Goal: Navigation & Orientation: Understand site structure

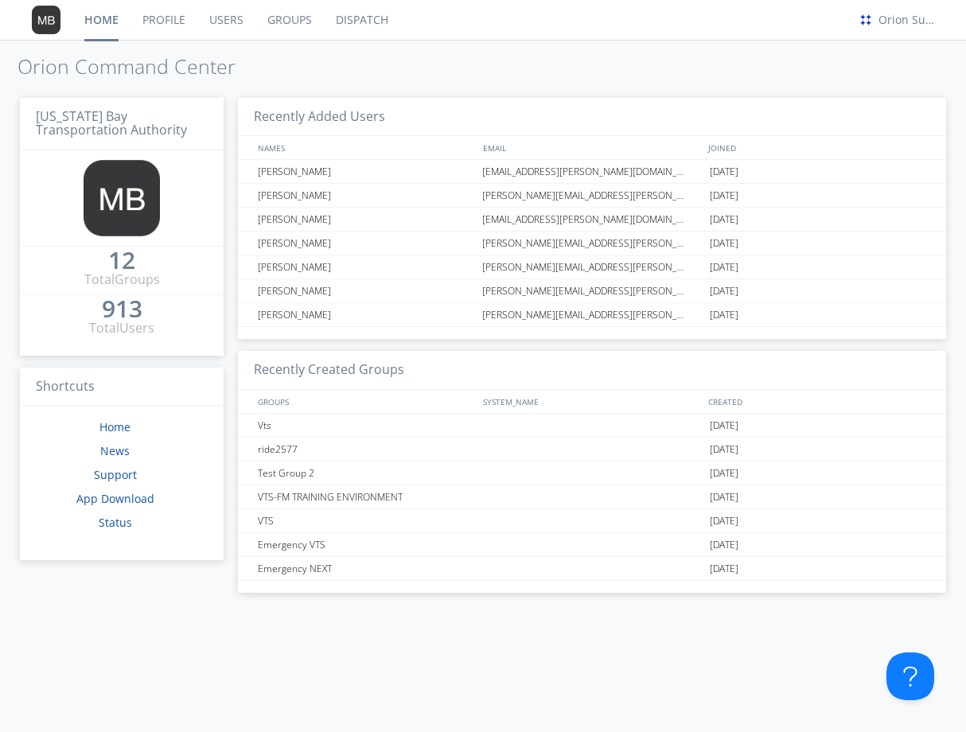
click at [889, 685] on button at bounding box center [911, 677] width 48 height 48
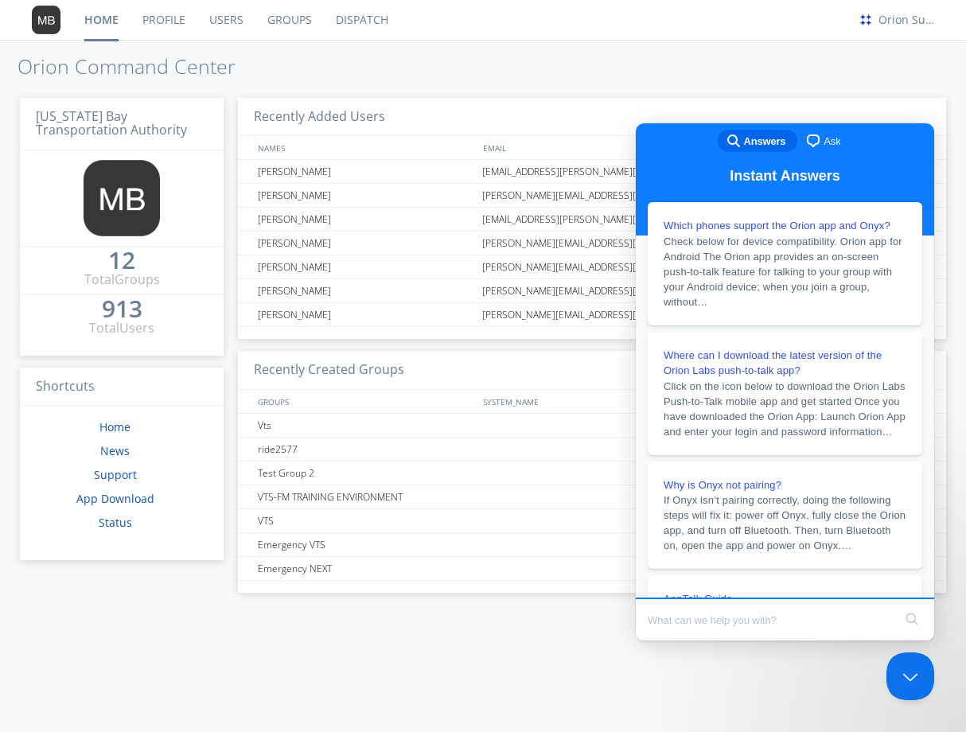
click at [396, 663] on div "Recently Added Users NAMES EMAIL JOINED [PERSON_NAME] [PERSON_NAME][EMAIL_ADDRE…" at bounding box center [581, 409] width 731 height 647
click at [443, 681] on div "Recently Added Users NAMES EMAIL JOINED [PERSON_NAME] [PERSON_NAME][EMAIL_ADDRE…" at bounding box center [581, 409] width 731 height 647
click at [917, 675] on button "Close Beacon popover" at bounding box center [908, 674] width 48 height 48
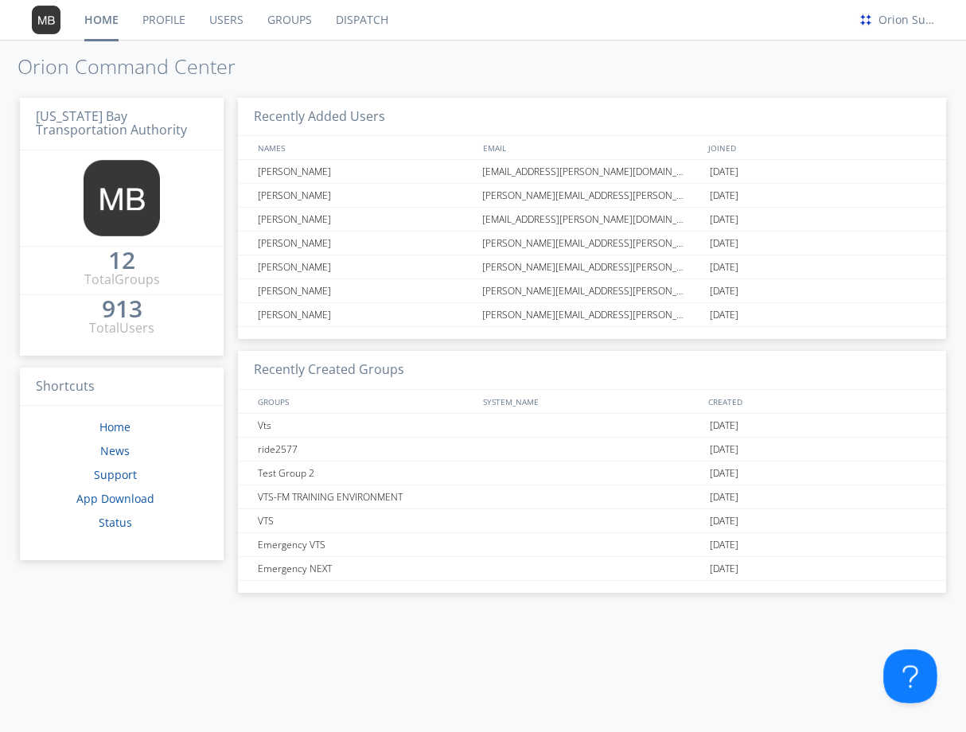
click at [919, 669] on button "Open Beacon popover" at bounding box center [908, 674] width 48 height 48
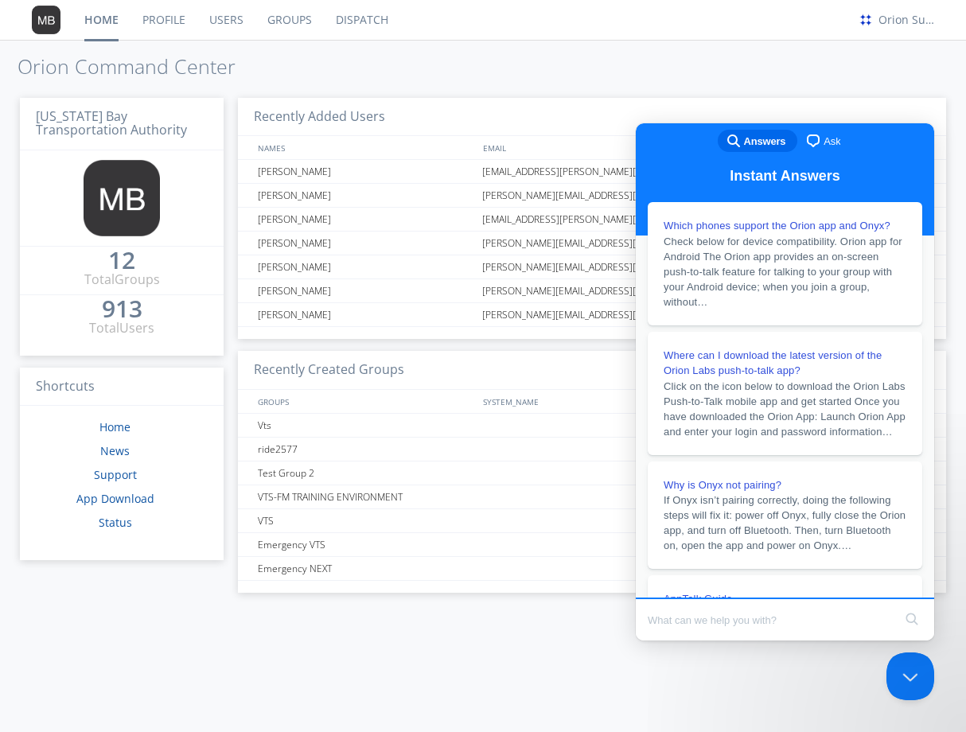
click at [631, 674] on div "Recently Added Users NAMES EMAIL JOINED [PERSON_NAME] [PERSON_NAME][EMAIL_ADDRE…" at bounding box center [581, 409] width 731 height 647
click at [618, 677] on div "Recently Added Users NAMES EMAIL JOINED [PERSON_NAME] [PERSON_NAME][EMAIL_ADDRE…" at bounding box center [581, 409] width 731 height 647
click at [904, 667] on button "Close Beacon popover" at bounding box center [908, 674] width 48 height 48
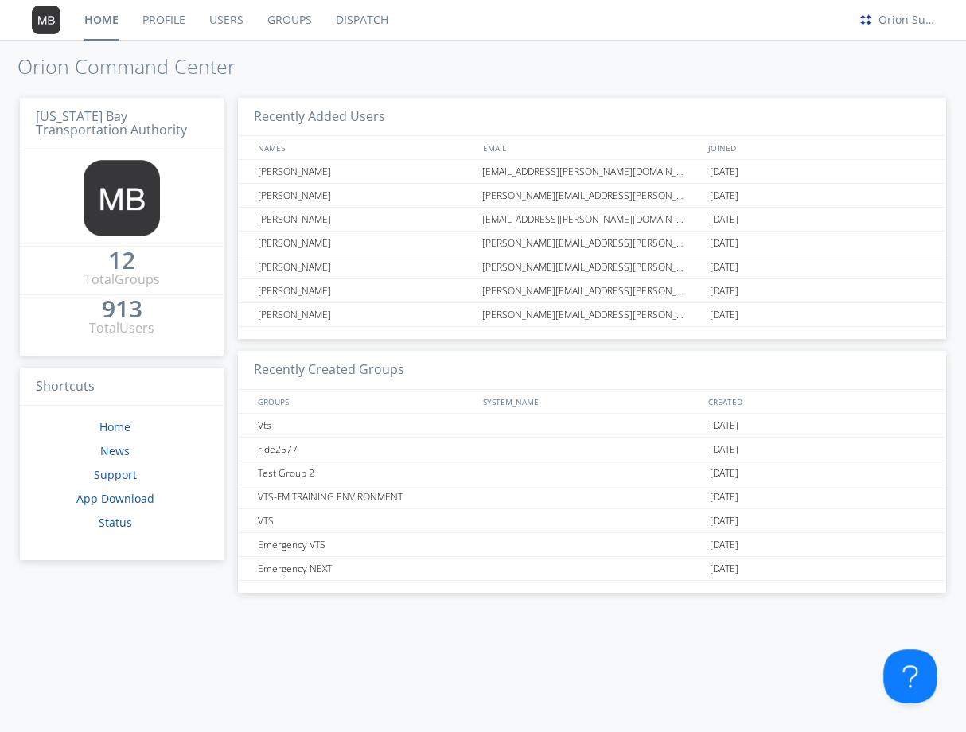
click at [900, 685] on button "Open Beacon popover" at bounding box center [908, 674] width 48 height 48
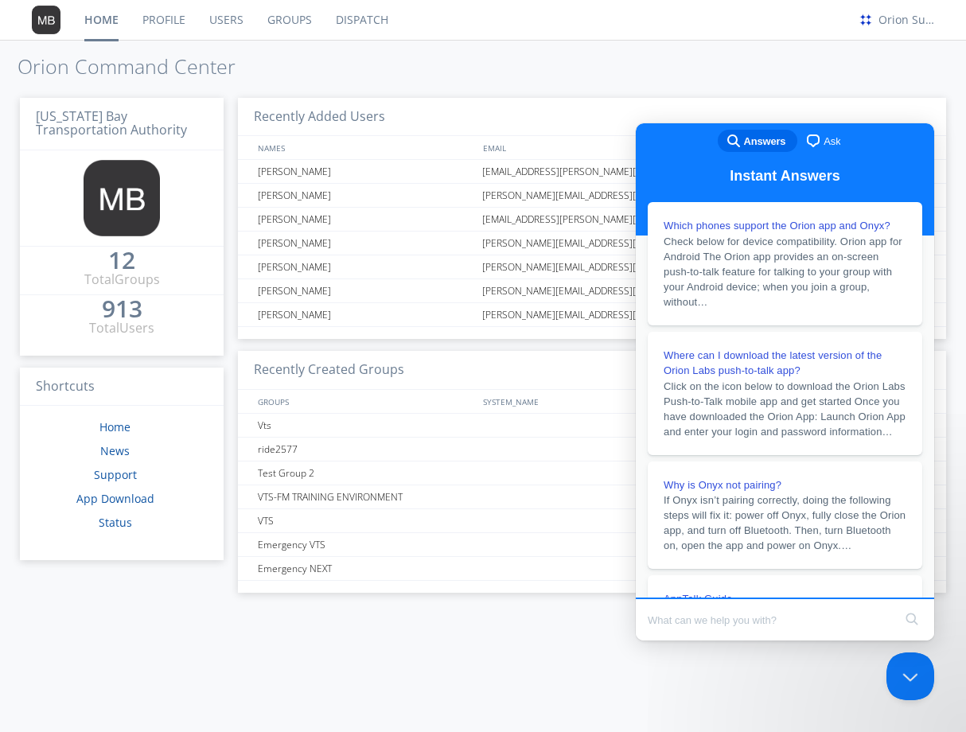
click at [716, 681] on div "Recently Added Users NAMES EMAIL JOINED [PERSON_NAME] [PERSON_NAME][EMAIL_ADDRE…" at bounding box center [581, 409] width 731 height 647
click at [517, 666] on div "Recently Added Users NAMES EMAIL JOINED [PERSON_NAME] [PERSON_NAME][EMAIL_ADDRE…" at bounding box center [581, 409] width 731 height 647
click at [493, 690] on div "Recently Added Users NAMES EMAIL JOINED [PERSON_NAME] [PERSON_NAME][EMAIL_ADDRE…" at bounding box center [581, 409] width 731 height 647
click at [892, 88] on div "Recently Added Users NAMES EMAIL JOINED [PERSON_NAME] [PERSON_NAME][EMAIL_ADDRE…" at bounding box center [581, 409] width 731 height 647
click at [914, 662] on button "Close Beacon popover" at bounding box center [908, 674] width 48 height 48
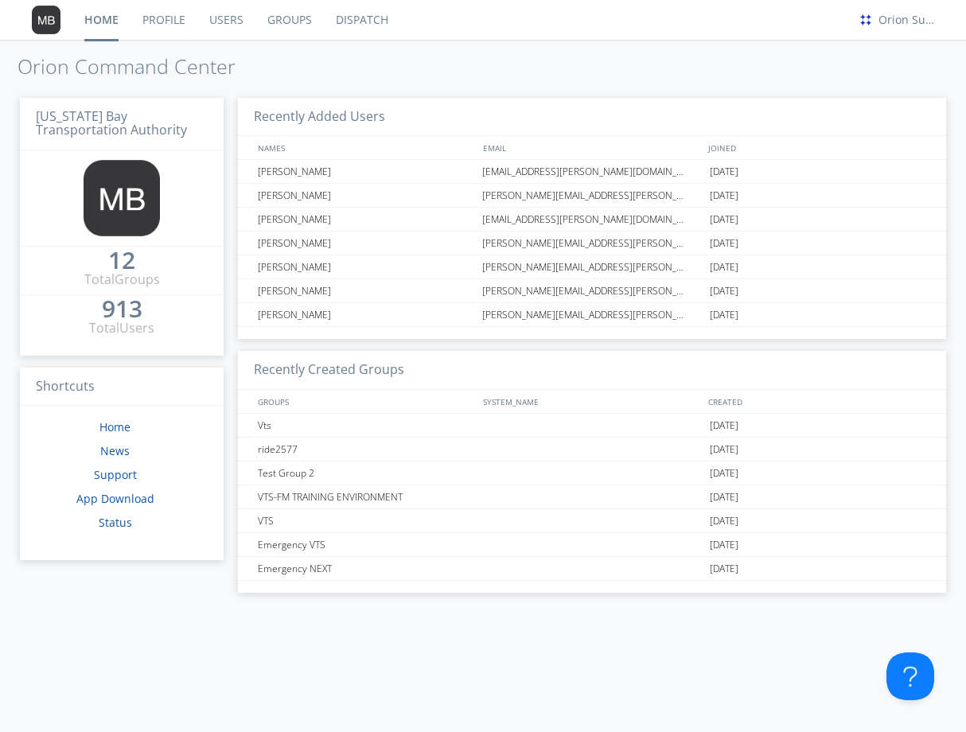
click at [616, 678] on div "Recently Added Users NAMES EMAIL JOINED [PERSON_NAME] [PERSON_NAME][EMAIL_ADDRE…" at bounding box center [581, 409] width 731 height 647
click at [902, 673] on button "Open Beacon popover" at bounding box center [908, 674] width 48 height 48
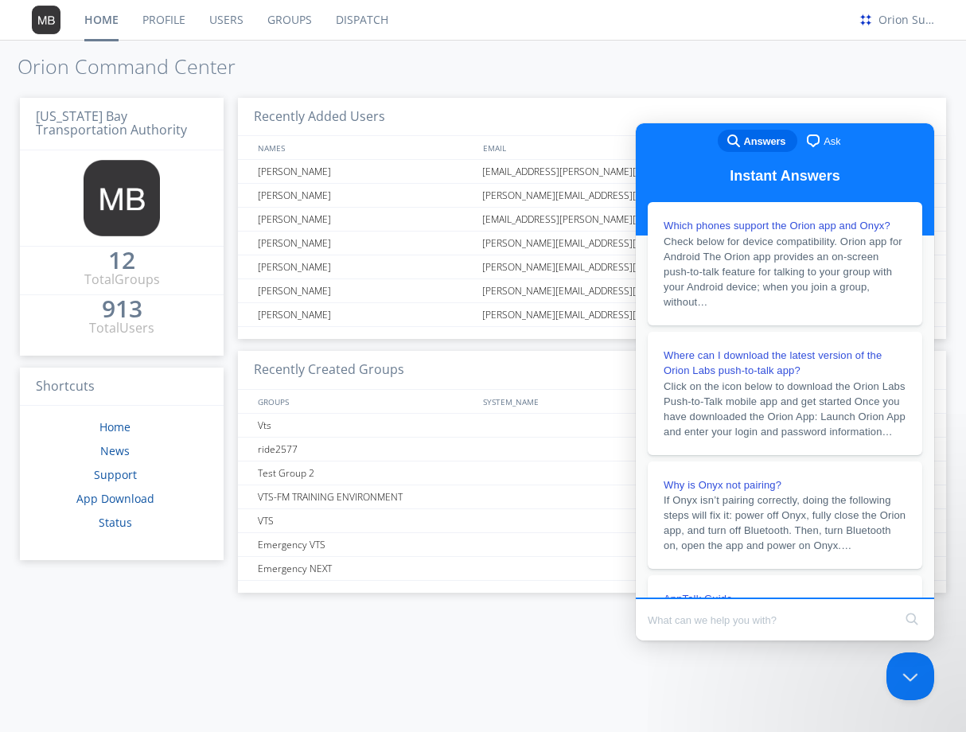
click at [662, 697] on div "Recently Added Users NAMES EMAIL JOINED [PERSON_NAME] [PERSON_NAME][EMAIL_ADDRE…" at bounding box center [581, 409] width 731 height 647
click at [690, 40] on nav "Home Profile Users Groups Dispatch Orion Support" at bounding box center [483, 20] width 966 height 41
click at [711, 61] on h1 "Orion Command Center" at bounding box center [483, 67] width 966 height 22
click at [906, 676] on button "Close Beacon popover" at bounding box center [908, 674] width 48 height 48
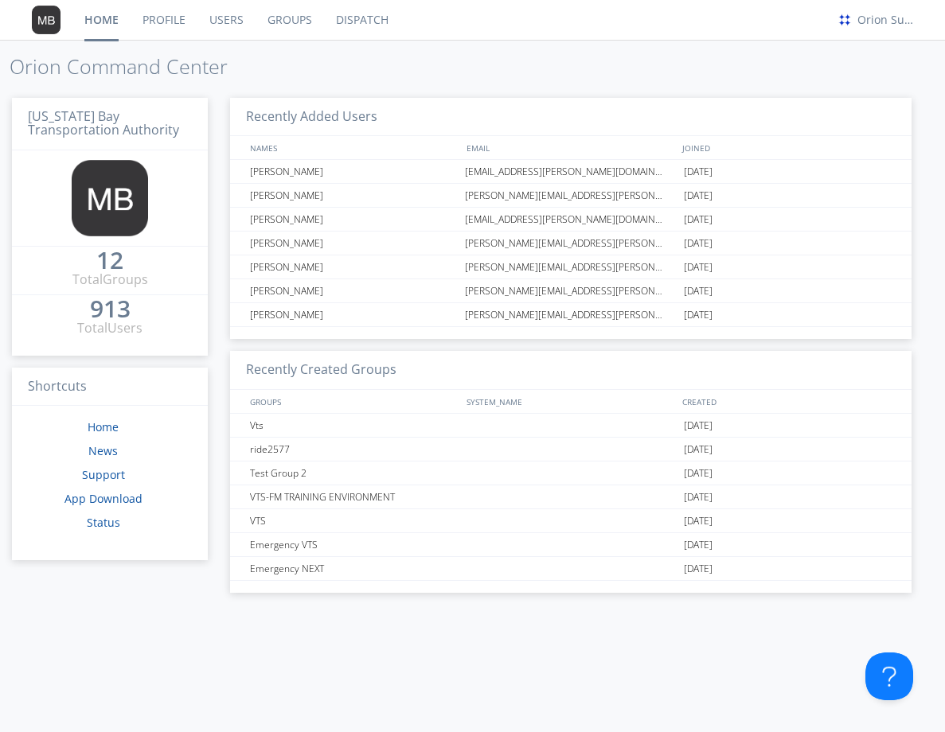
click at [291, 25] on link "Groups" at bounding box center [290, 20] width 68 height 40
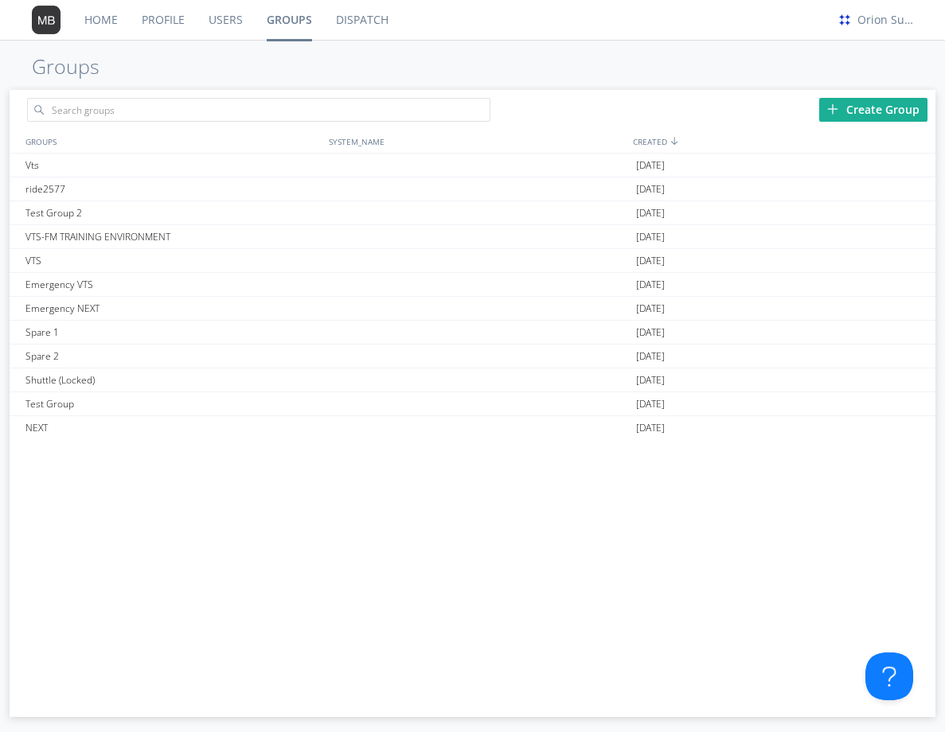
click at [228, 15] on link "Users" at bounding box center [226, 20] width 58 height 40
click at [170, 11] on link "Profile" at bounding box center [163, 20] width 67 height 40
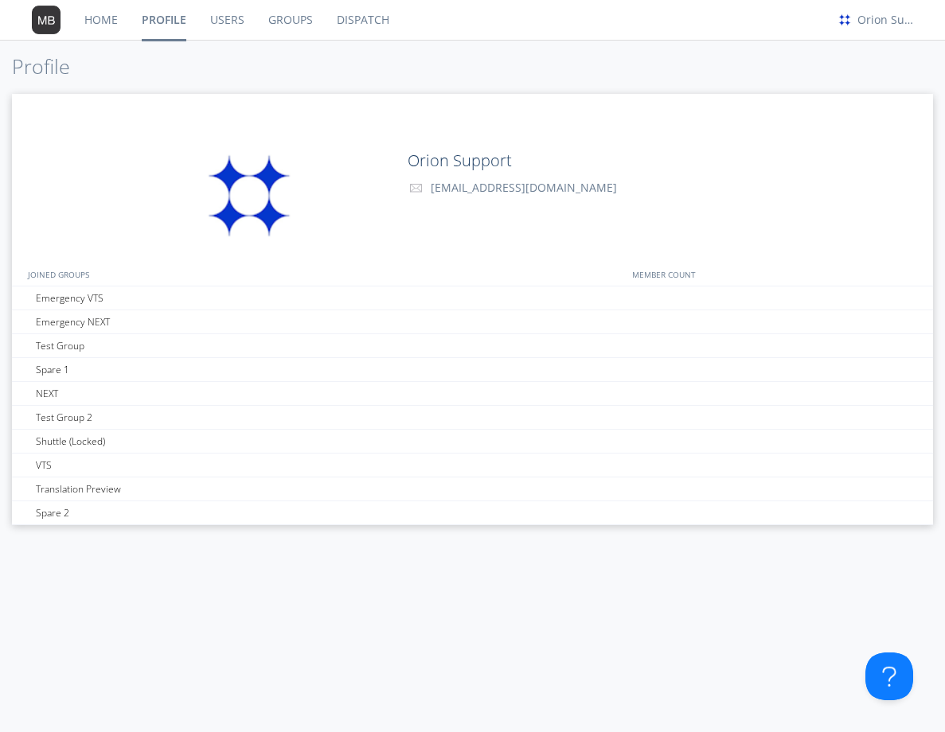
click at [122, 21] on link "Home" at bounding box center [100, 20] width 57 height 40
